Goal: Subscribe to service/newsletter

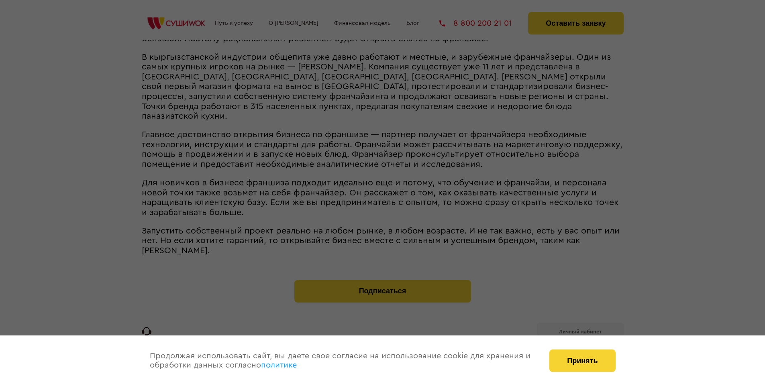
scroll to position [765, 0]
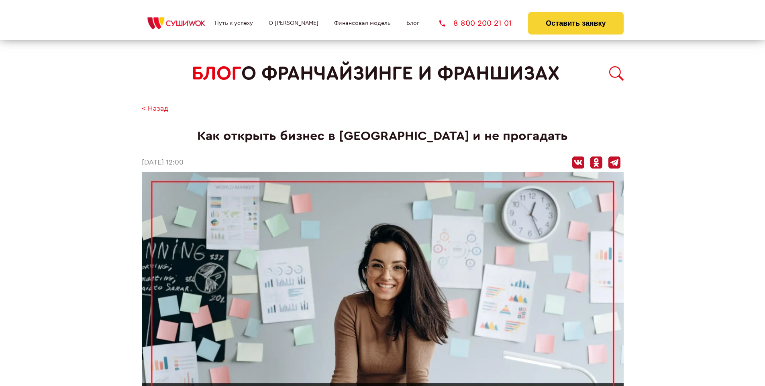
scroll to position [765, 0]
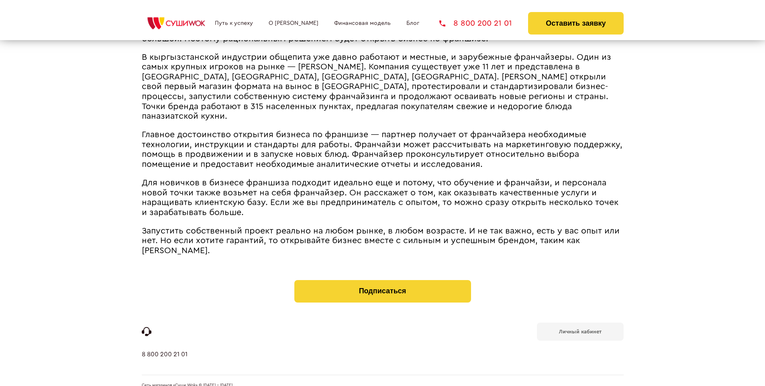
click at [580, 329] on b "Личный кабинет" at bounding box center [580, 331] width 43 height 5
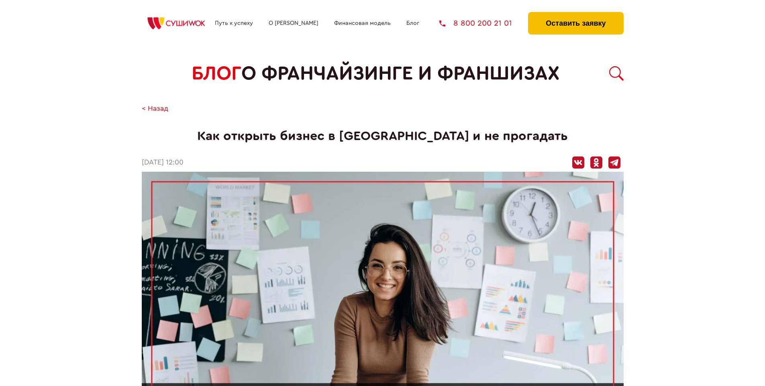
click at [575, 14] on button "Оставить заявку" at bounding box center [575, 23] width 95 height 22
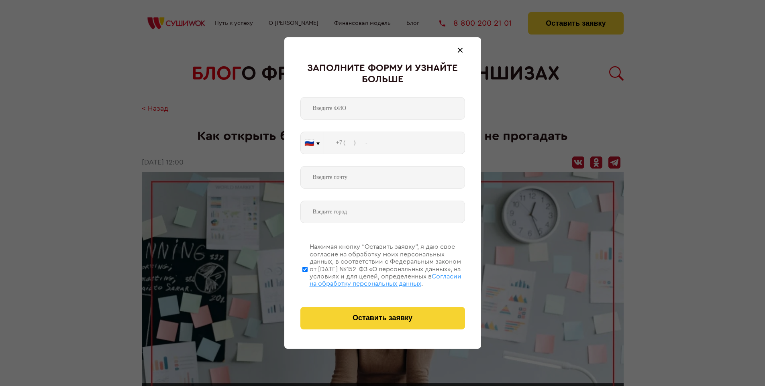
click at [372, 279] on span "Согласии на обработку персональных данных" at bounding box center [385, 280] width 152 height 14
click at [307, 279] on input "Нажимая кнопку “Оставить заявку”, я даю свое согласие на обработку моих персона…" at bounding box center [304, 269] width 5 height 64
checkbox input "false"
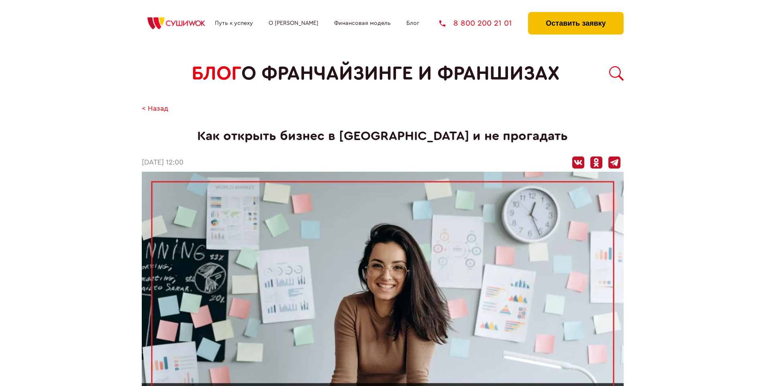
click at [575, 14] on button "Оставить заявку" at bounding box center [575, 23] width 95 height 22
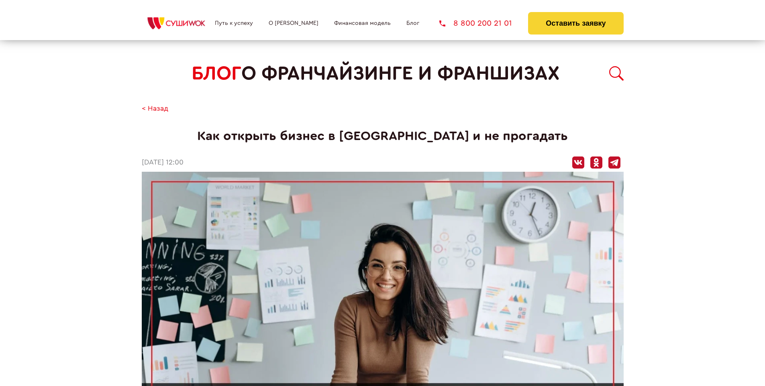
scroll to position [765, 0]
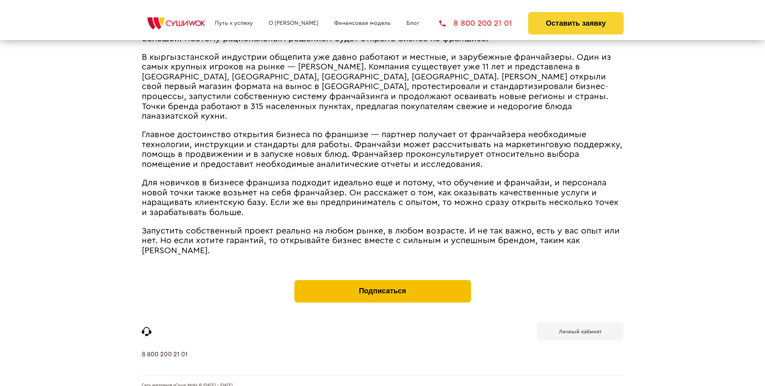
click at [382, 280] on button "Подписаться" at bounding box center [382, 291] width 177 height 22
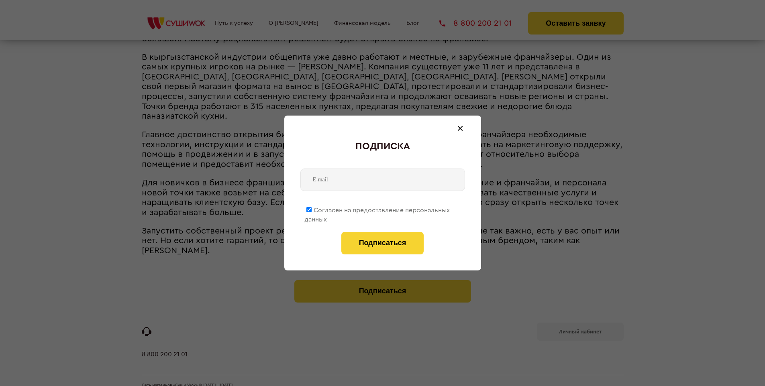
click at [377, 209] on span "Согласен на предоставление персональных данных" at bounding box center [376, 215] width 145 height 16
click at [311, 209] on input "Согласен на предоставление персональных данных" at bounding box center [308, 209] width 5 height 5
checkbox input "false"
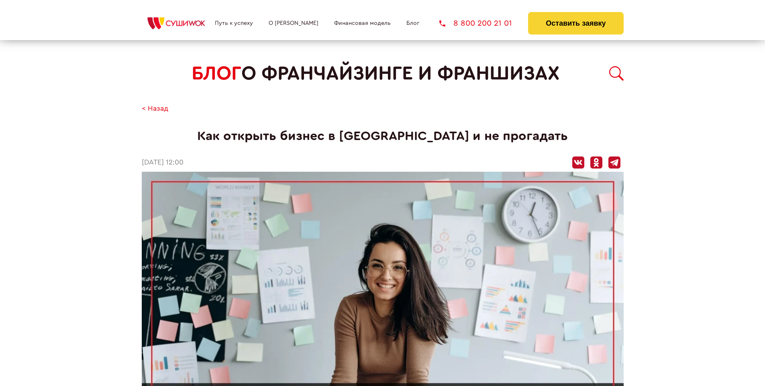
scroll to position [765, 0]
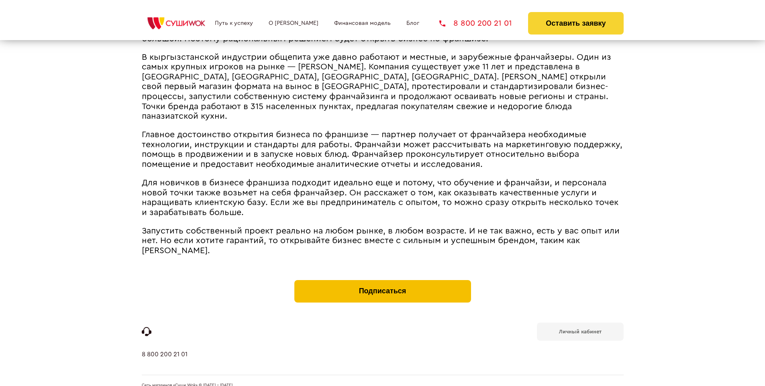
click at [382, 280] on button "Подписаться" at bounding box center [382, 291] width 177 height 22
